Goal: Task Accomplishment & Management: Use online tool/utility

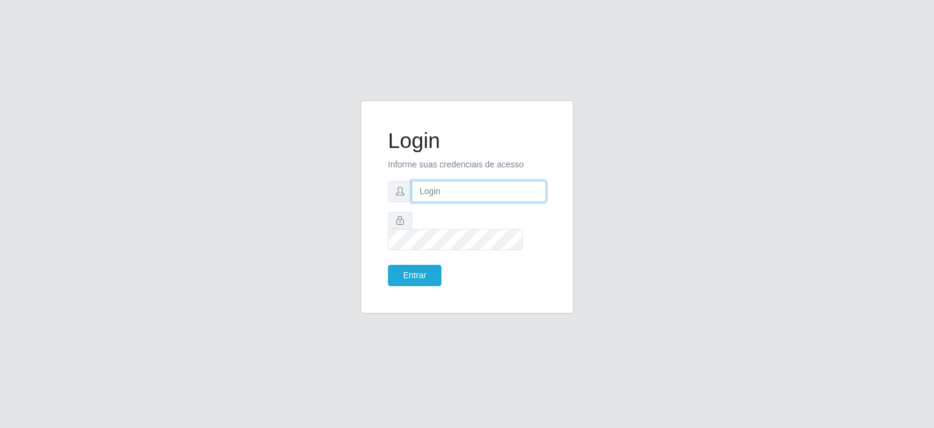
click at [450, 200] on input "text" at bounding box center [479, 191] width 134 height 21
type input "[EMAIL_ADDRESS][DOMAIN_NAME]"
click at [414, 265] on button "Entrar" at bounding box center [415, 275] width 54 height 21
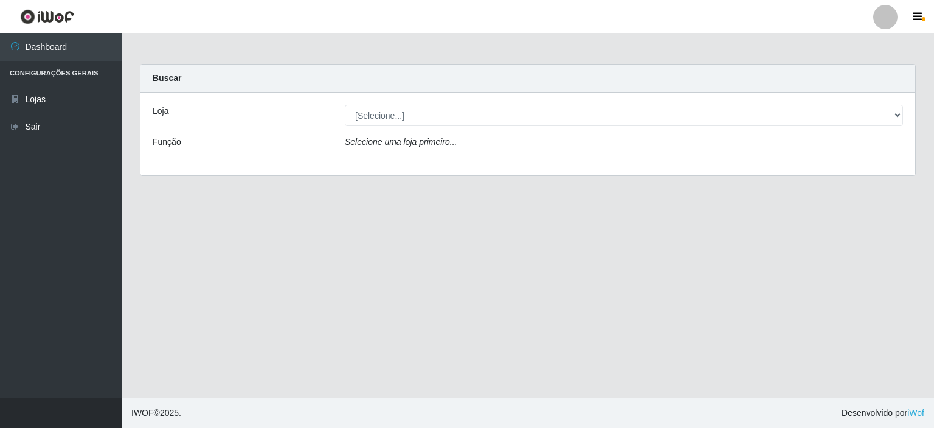
click at [448, 127] on div "Loja [Selecione...] Corte Fácil - Unidade Planalto Função Selecione uma loja pr…" at bounding box center [528, 133] width 775 height 83
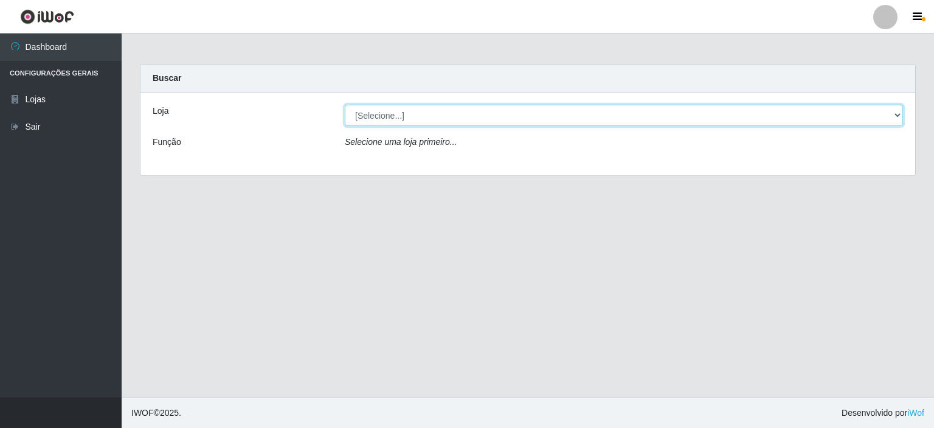
click at [451, 121] on select "[Selecione...] Corte Fácil - Unidade Planalto" at bounding box center [624, 115] width 558 height 21
select select "202"
click at [345, 105] on select "[Selecione...] Corte Fácil - Unidade Planalto" at bounding box center [624, 115] width 558 height 21
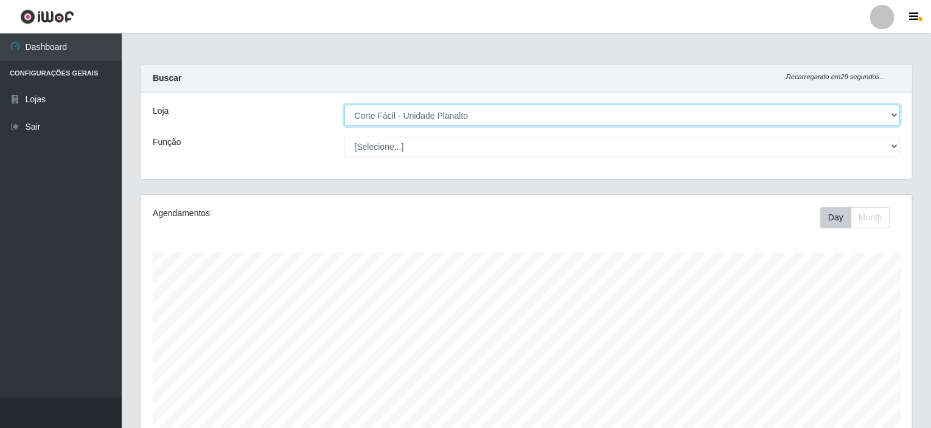
scroll to position [161, 0]
